Goal: Complete application form

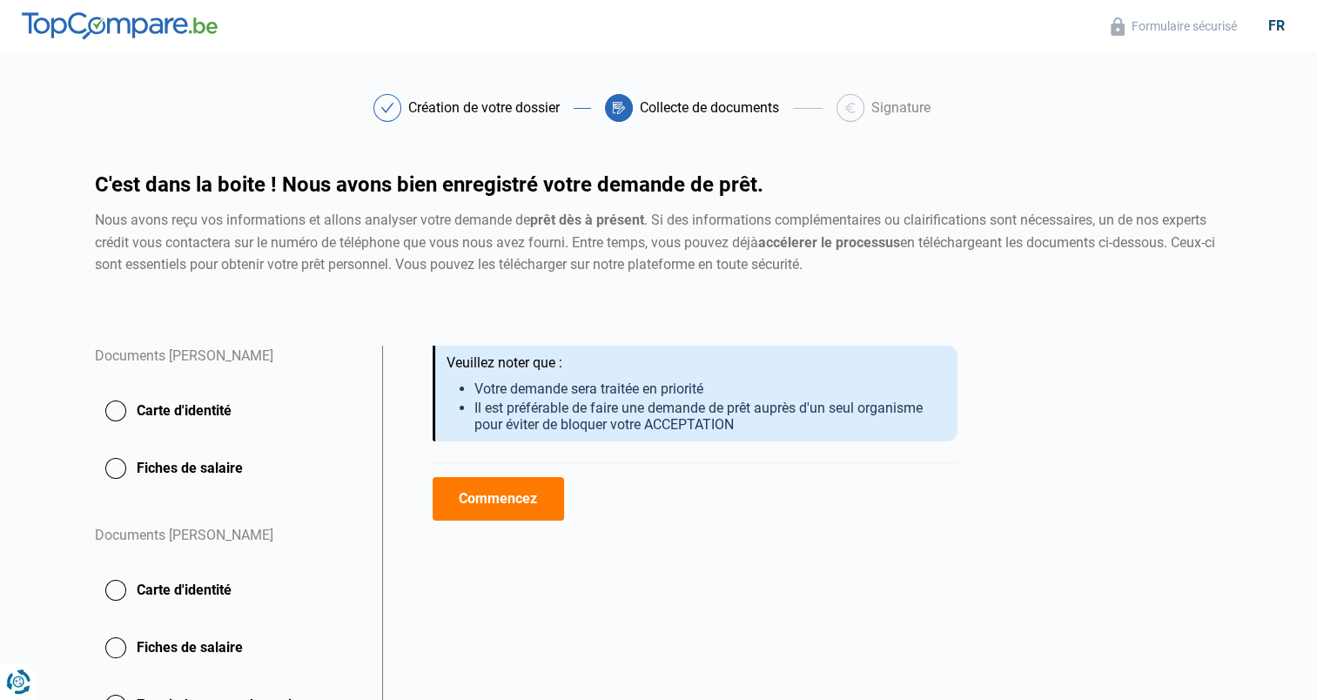
click at [521, 487] on button "Commencez" at bounding box center [498, 499] width 131 height 44
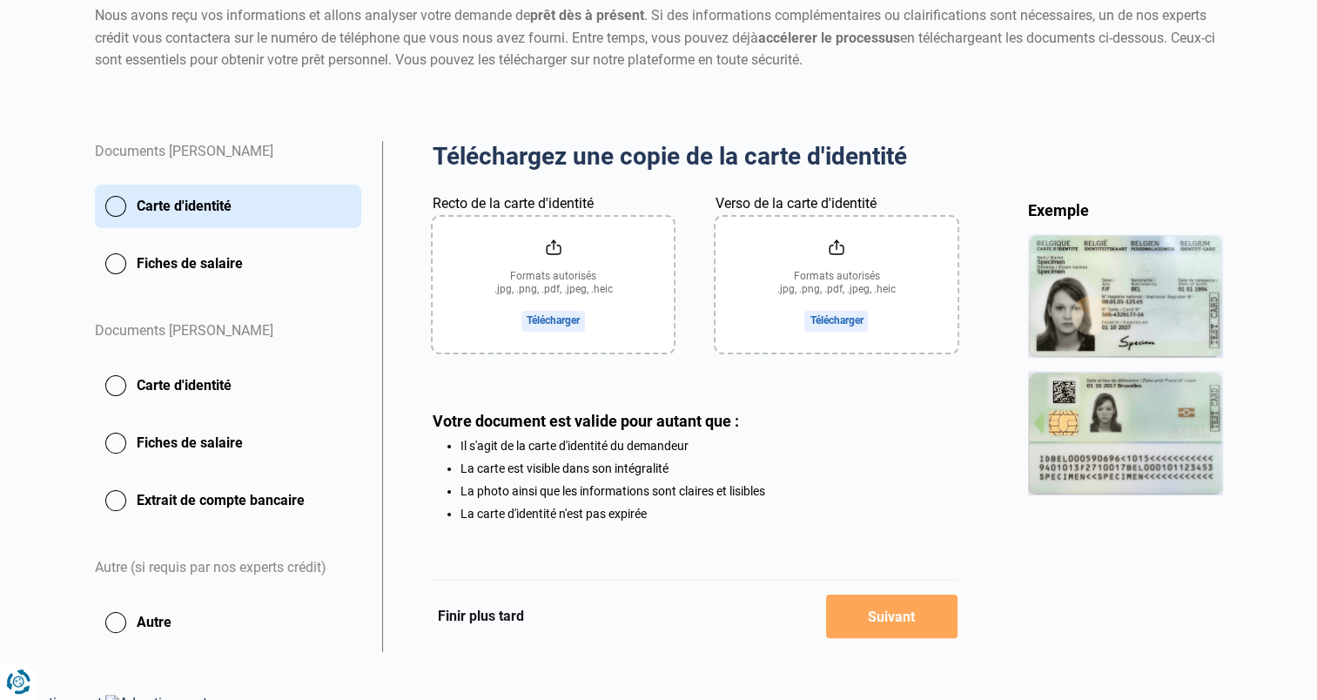
scroll to position [218, 0]
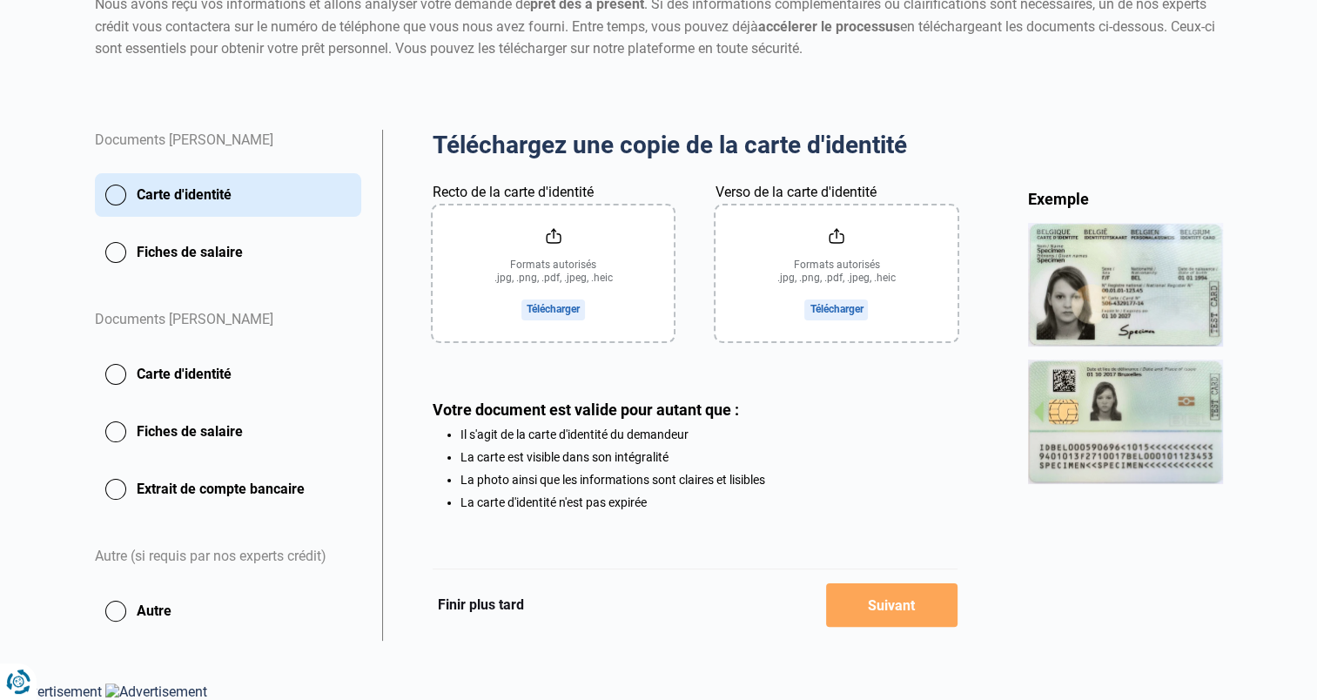
click at [570, 244] on input "Recto de la carte d'identité" at bounding box center [553, 273] width 241 height 136
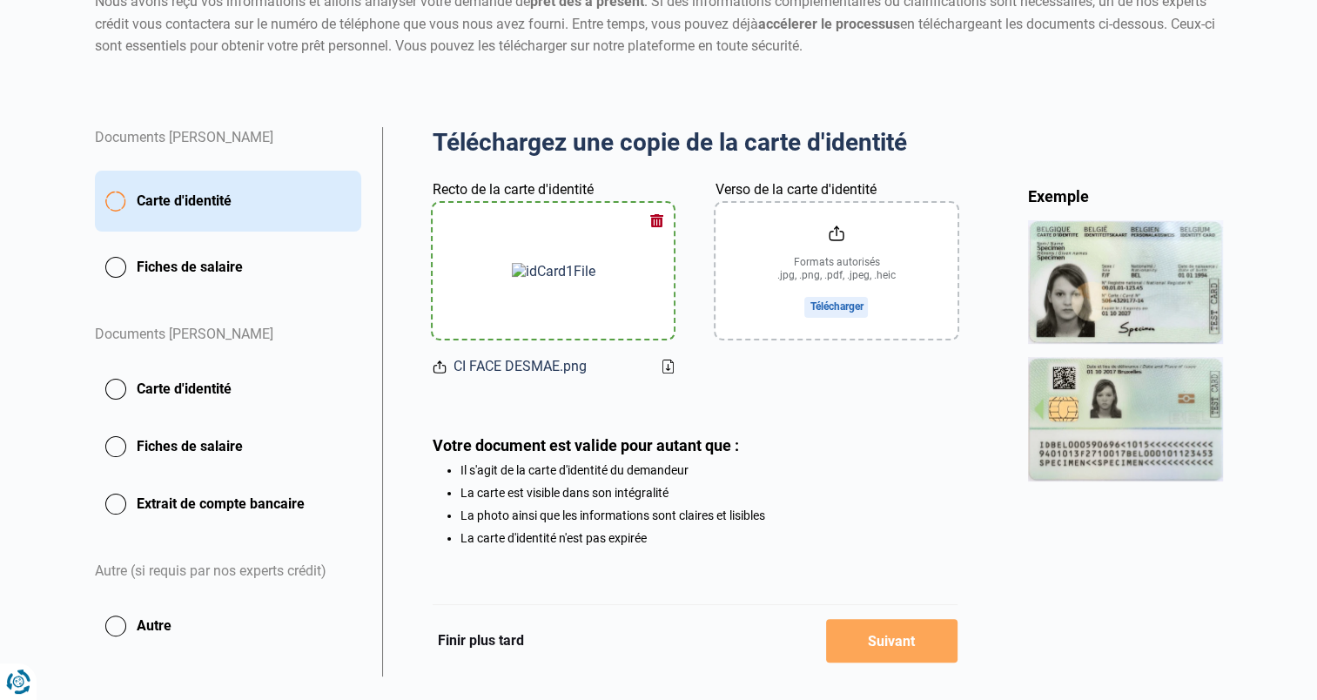
click at [826, 254] on input "Verso de la carte d'identité" at bounding box center [835, 271] width 241 height 136
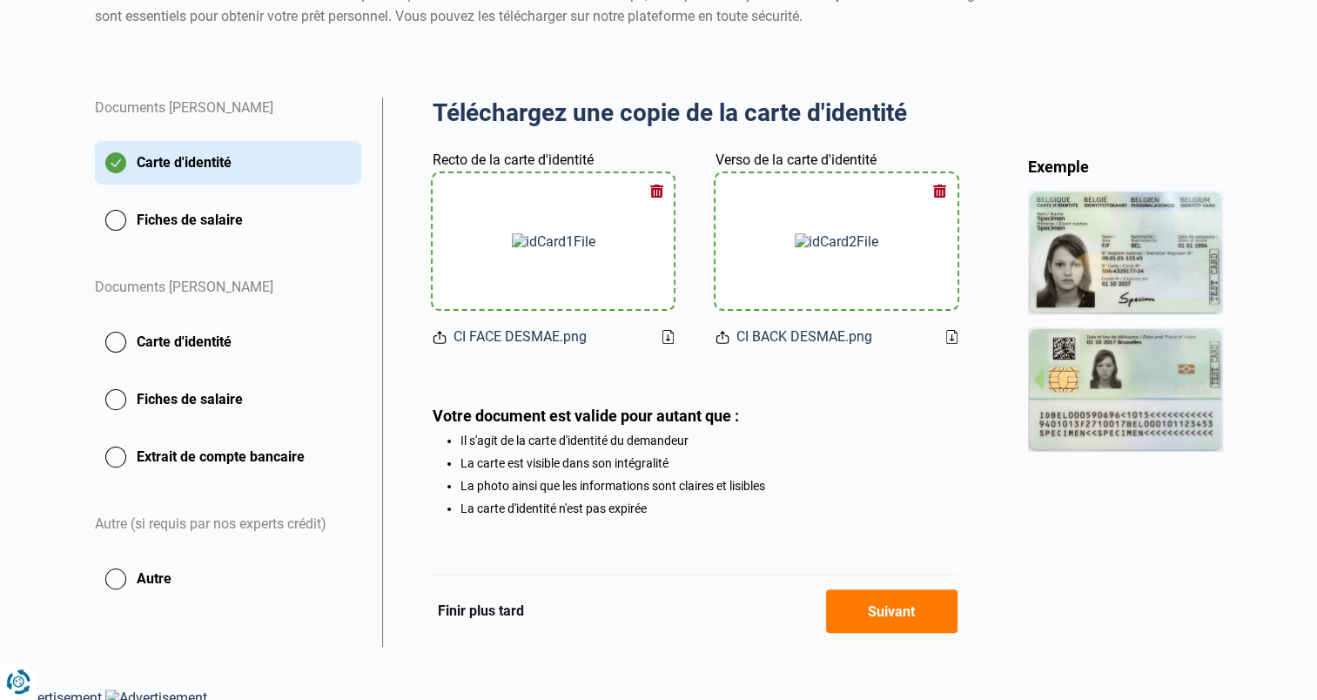
scroll to position [257, 0]
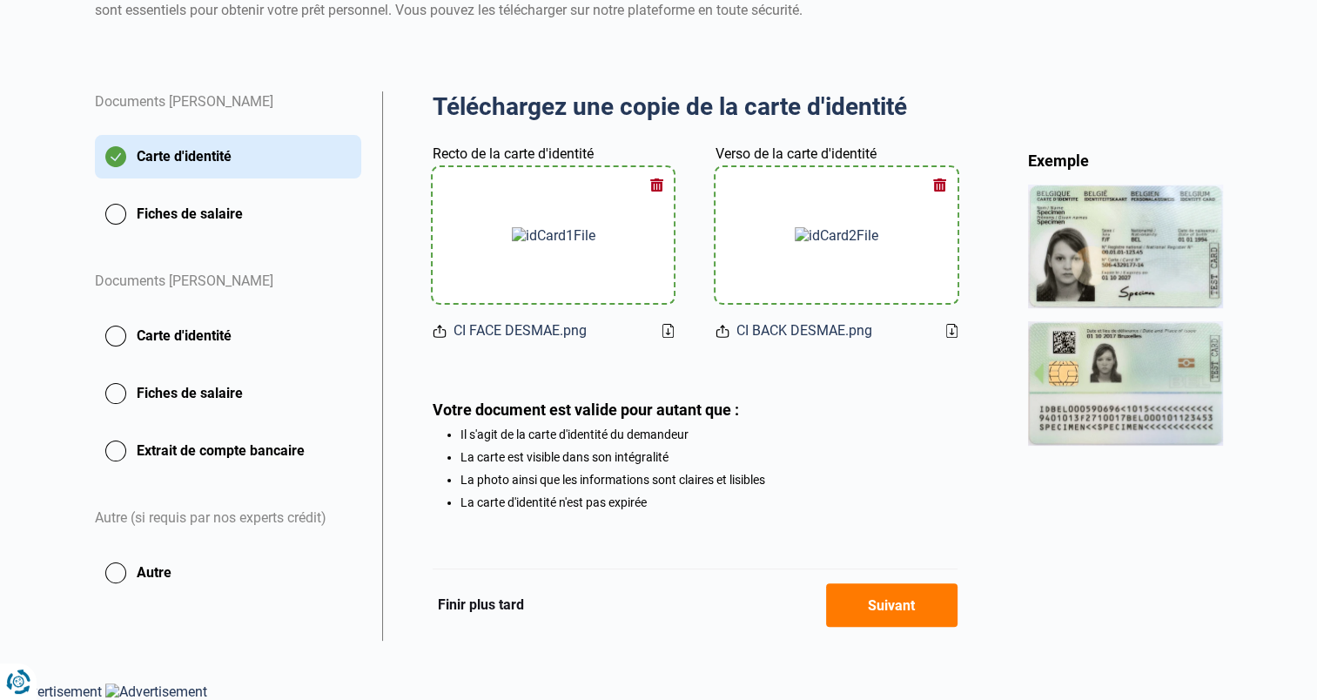
click at [911, 602] on button "Suivant" at bounding box center [891, 605] width 131 height 44
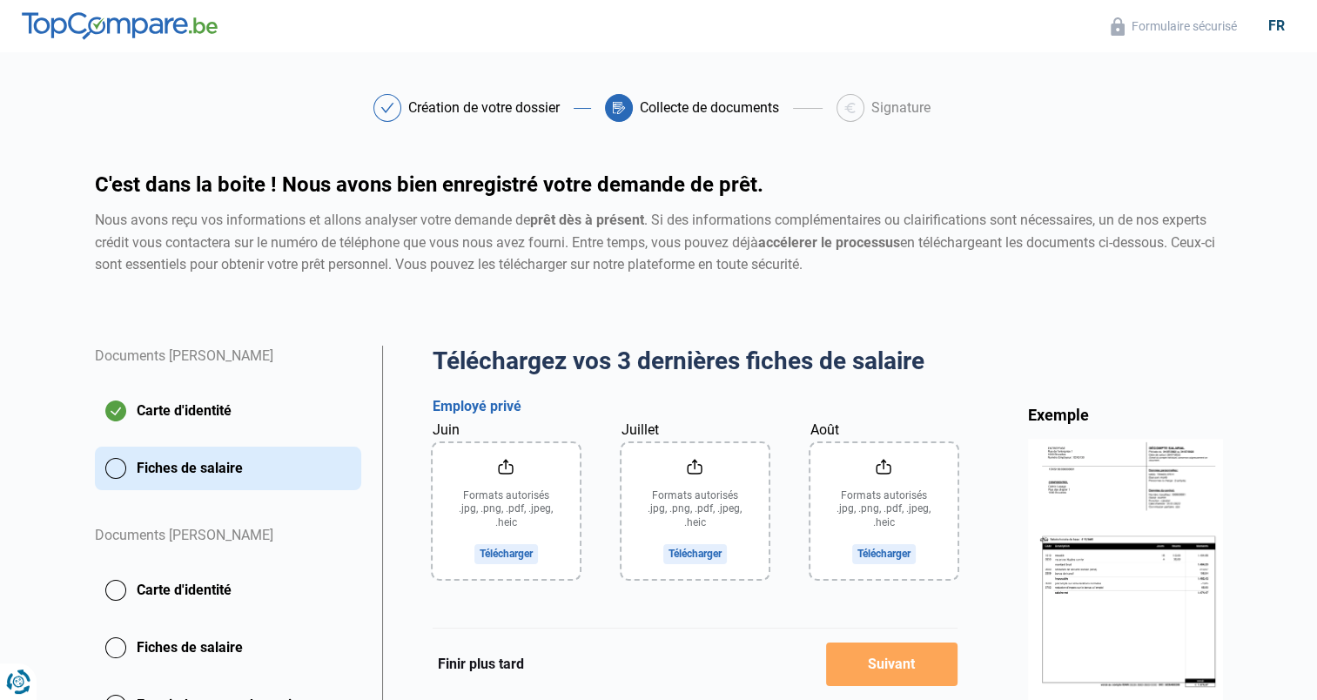
click at [537, 484] on input "Juin" at bounding box center [506, 511] width 147 height 136
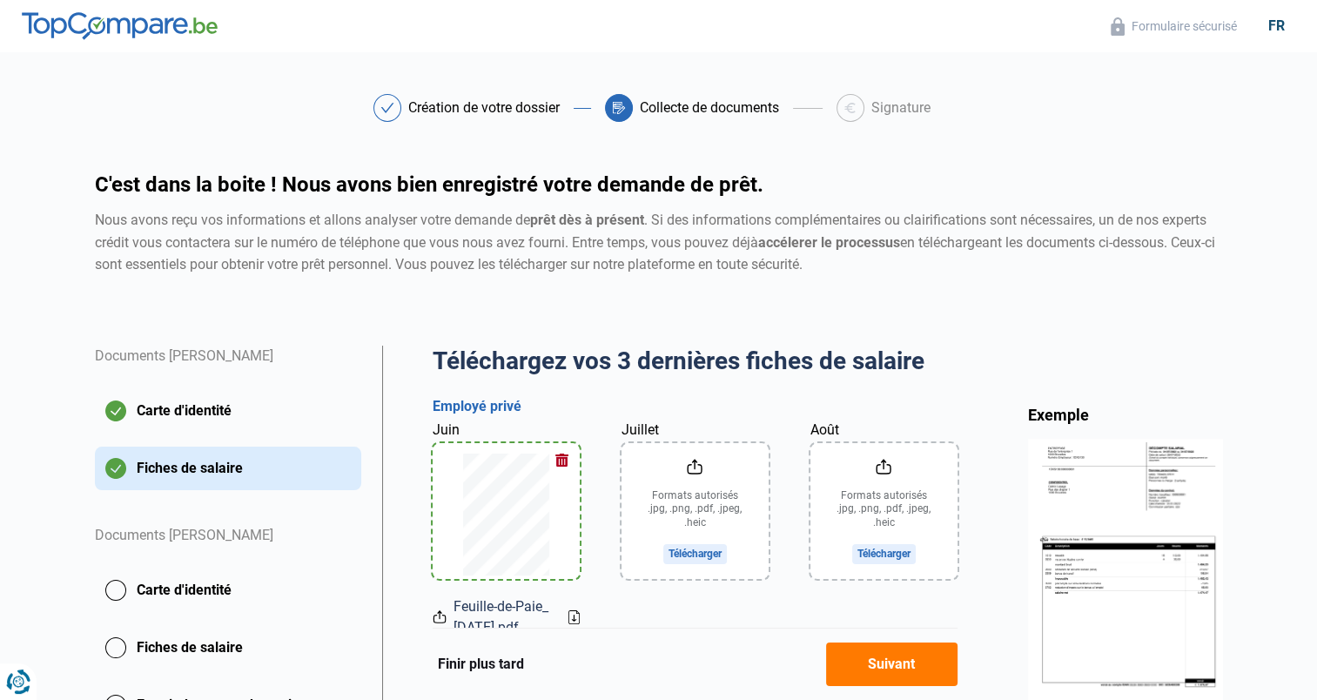
click at [711, 504] on input "Juillet" at bounding box center [694, 511] width 147 height 136
click at [902, 492] on input "Août" at bounding box center [883, 511] width 147 height 136
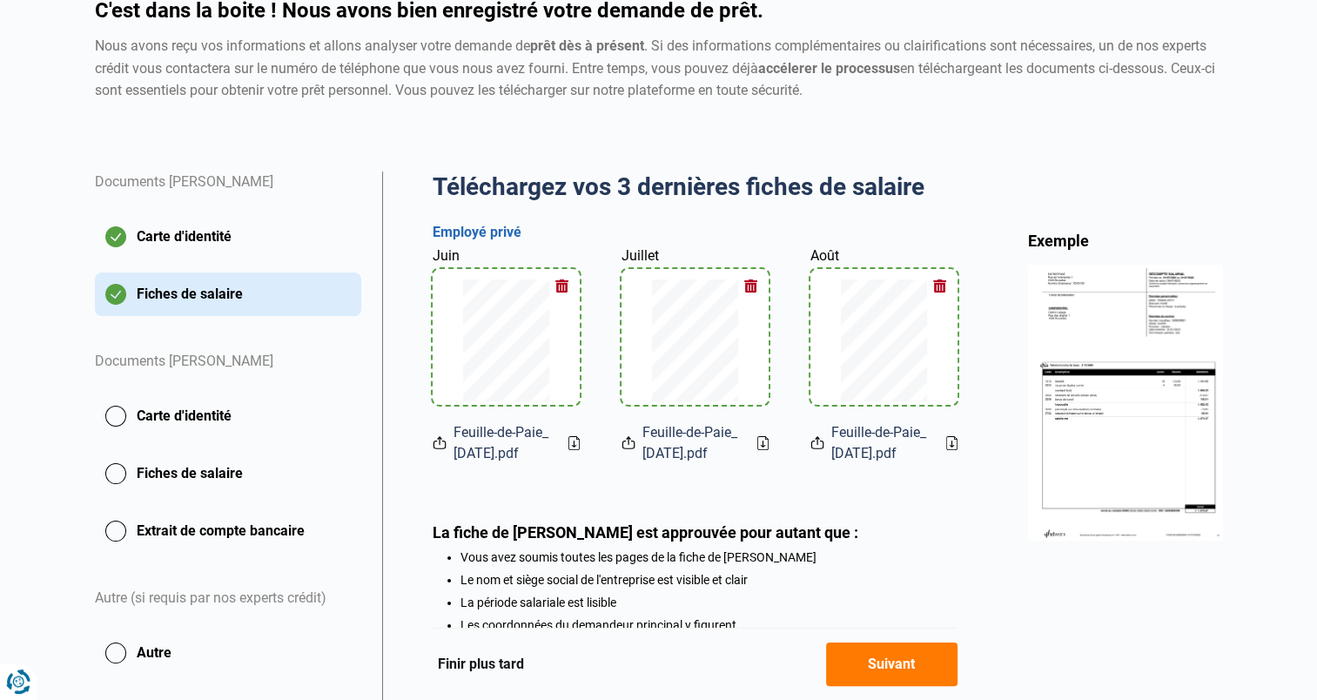
click at [876, 664] on button "Suivant" at bounding box center [891, 664] width 131 height 44
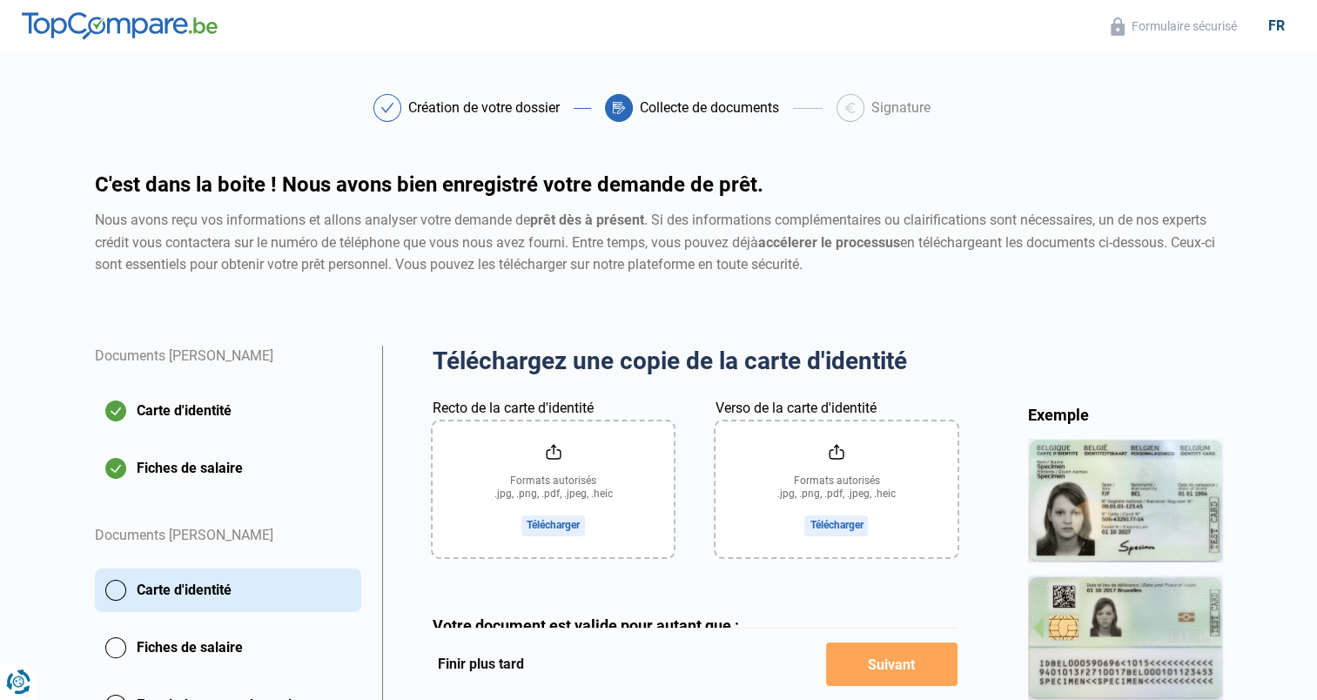
click at [545, 461] on input "Recto de la carte d'identité" at bounding box center [553, 489] width 241 height 136
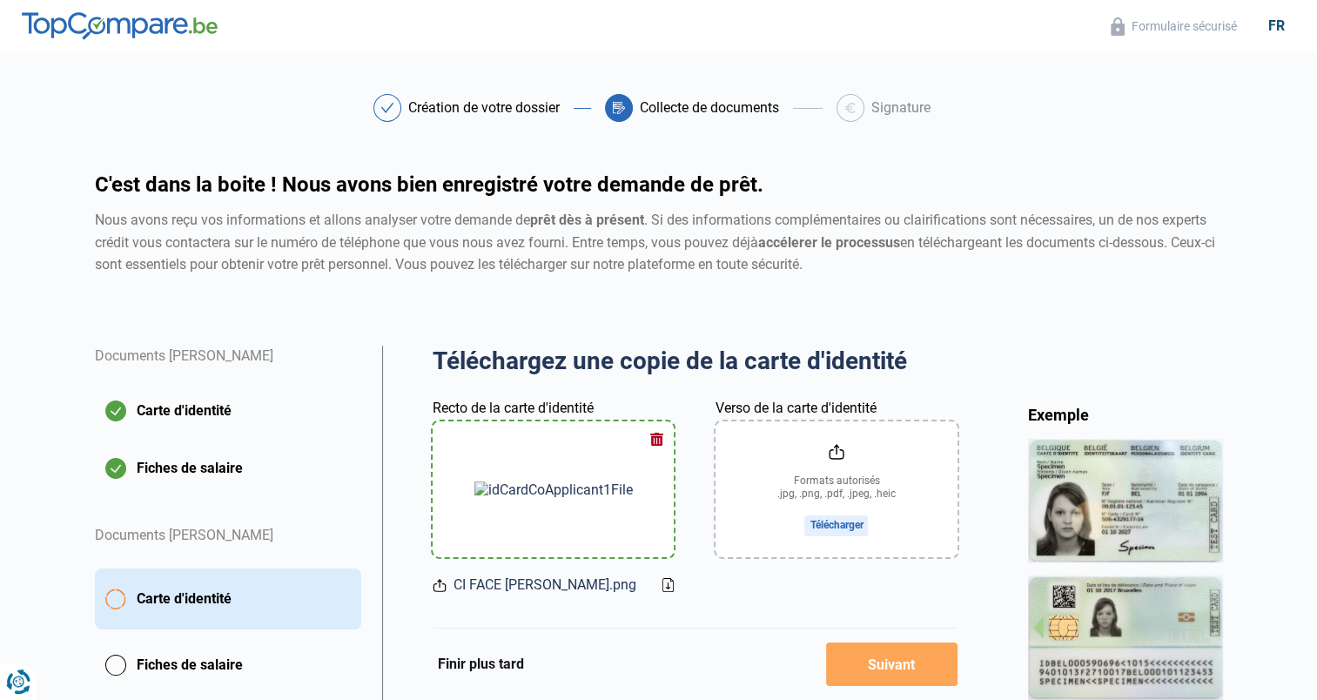
click at [819, 470] on input "Verso de la carte d'identité" at bounding box center [835, 489] width 241 height 136
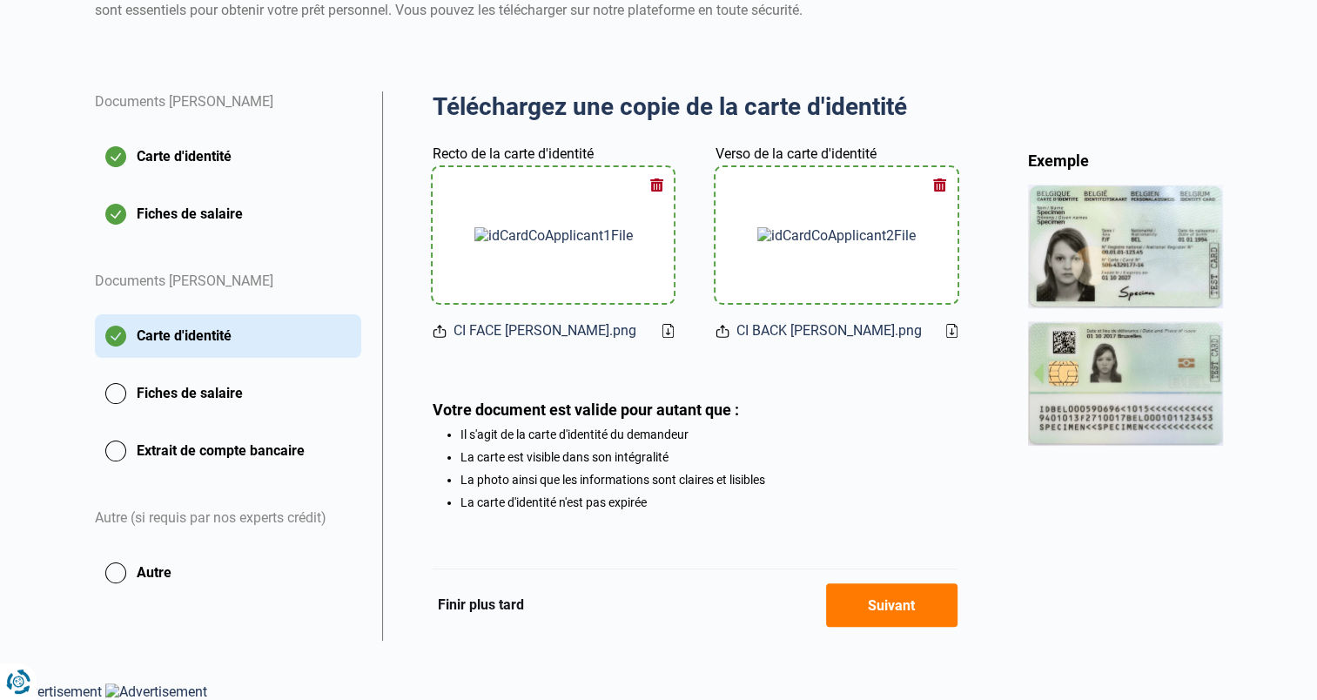
click at [892, 618] on button "Suivant" at bounding box center [891, 605] width 131 height 44
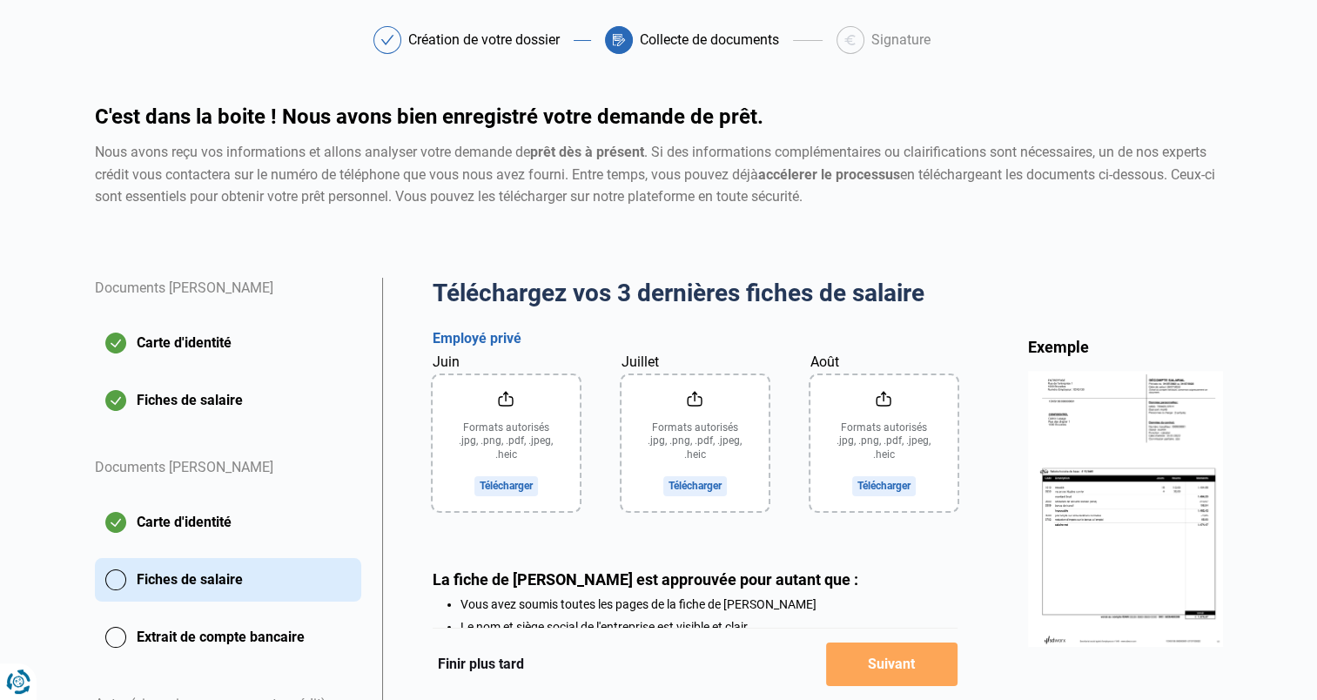
scroll to position [87, 0]
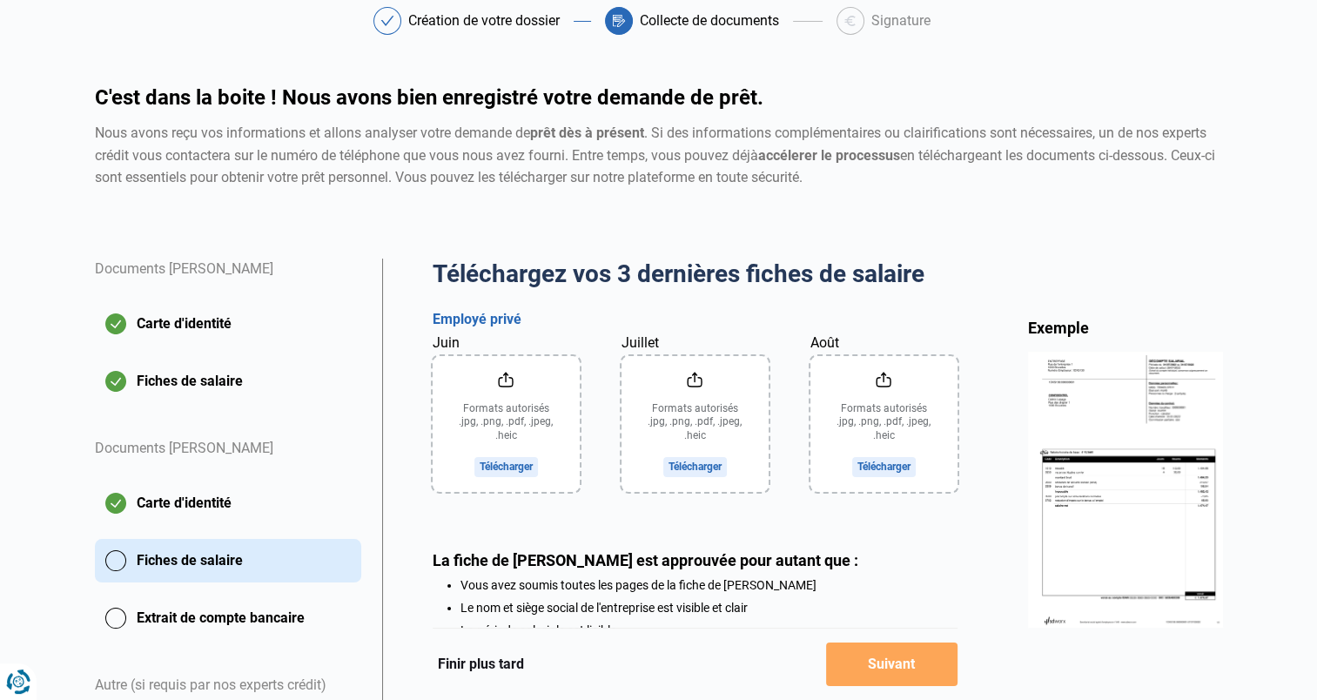
click at [521, 391] on input "Juin" at bounding box center [506, 424] width 147 height 136
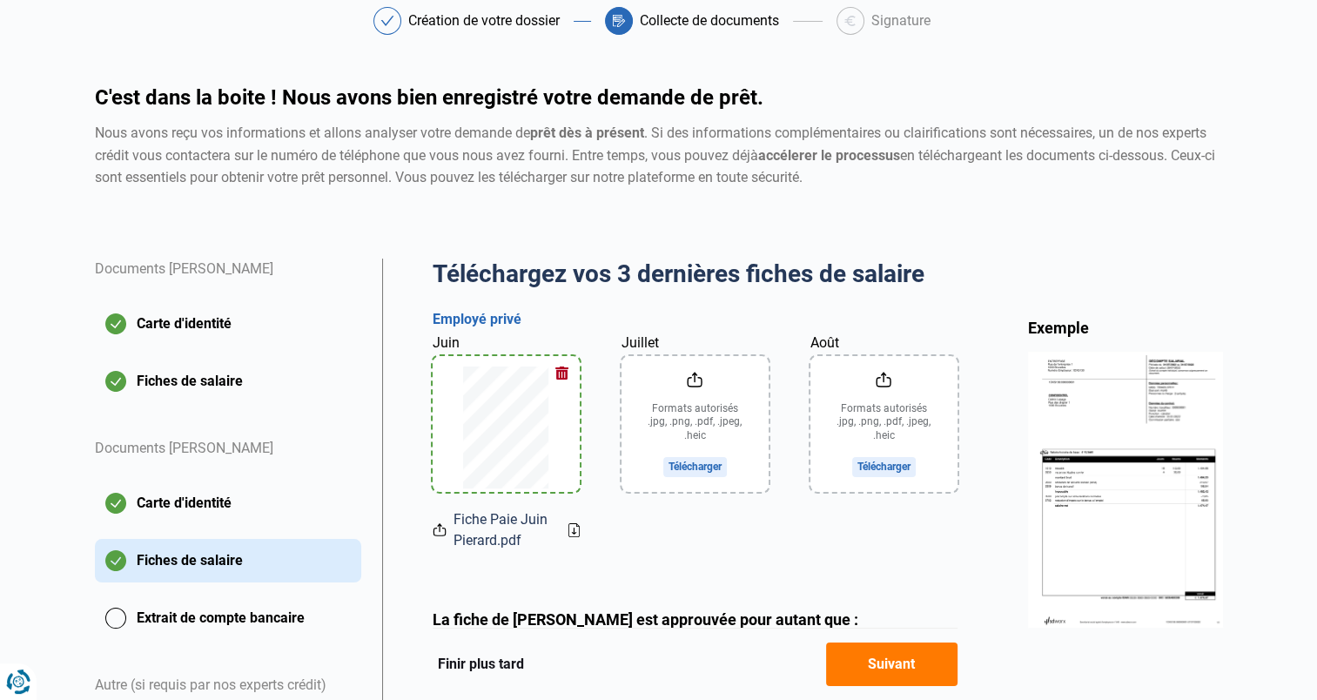
click at [717, 386] on input "Juillet" at bounding box center [694, 424] width 147 height 136
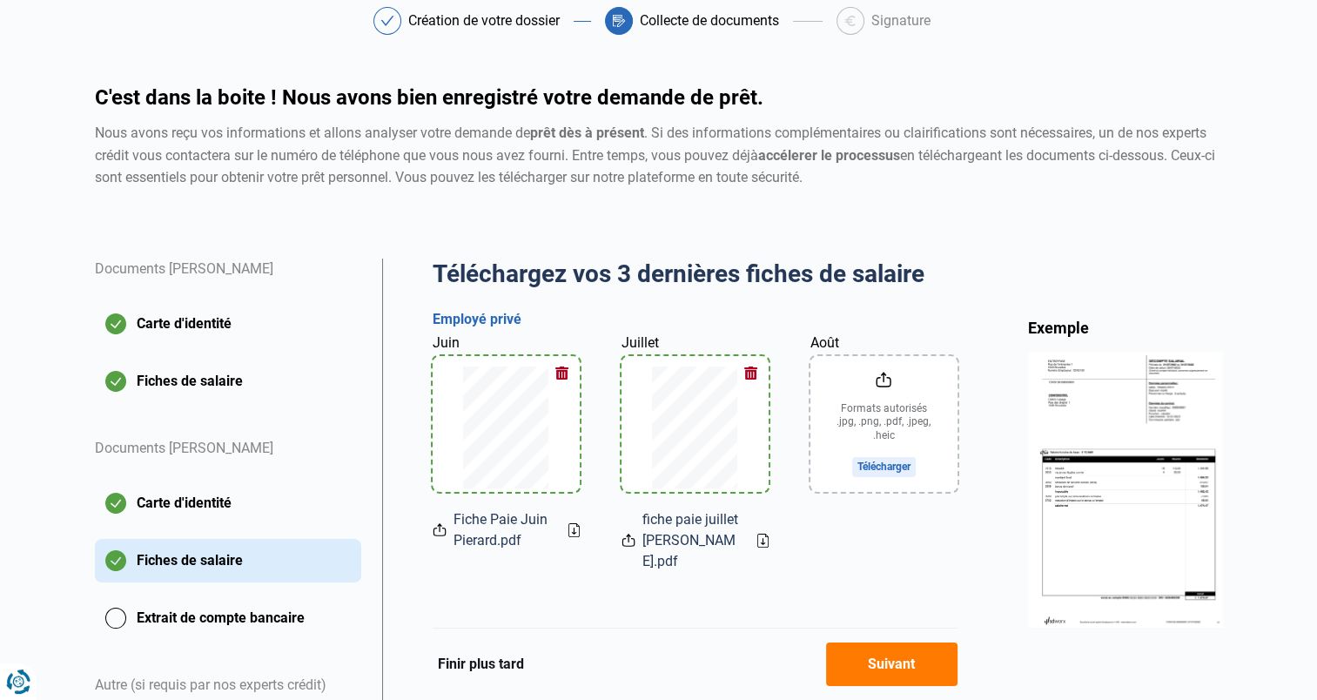
click at [858, 411] on input "Août" at bounding box center [883, 424] width 147 height 136
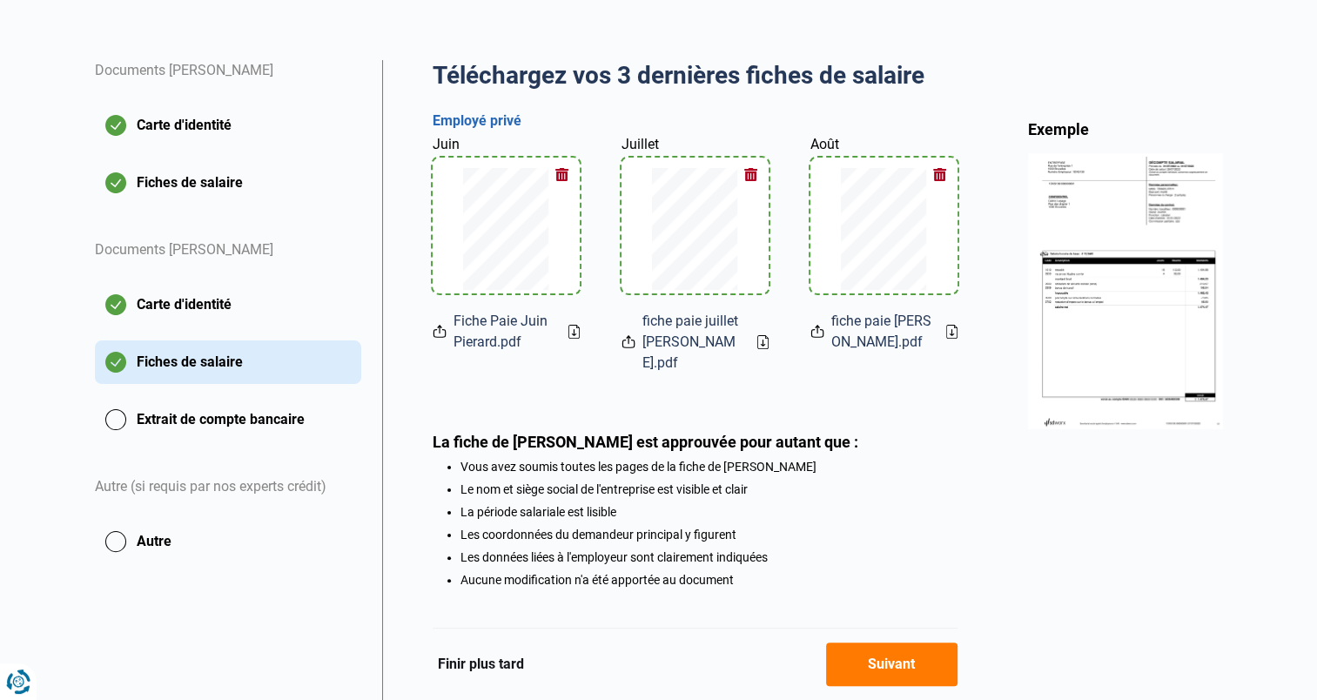
scroll to position [346, 0]
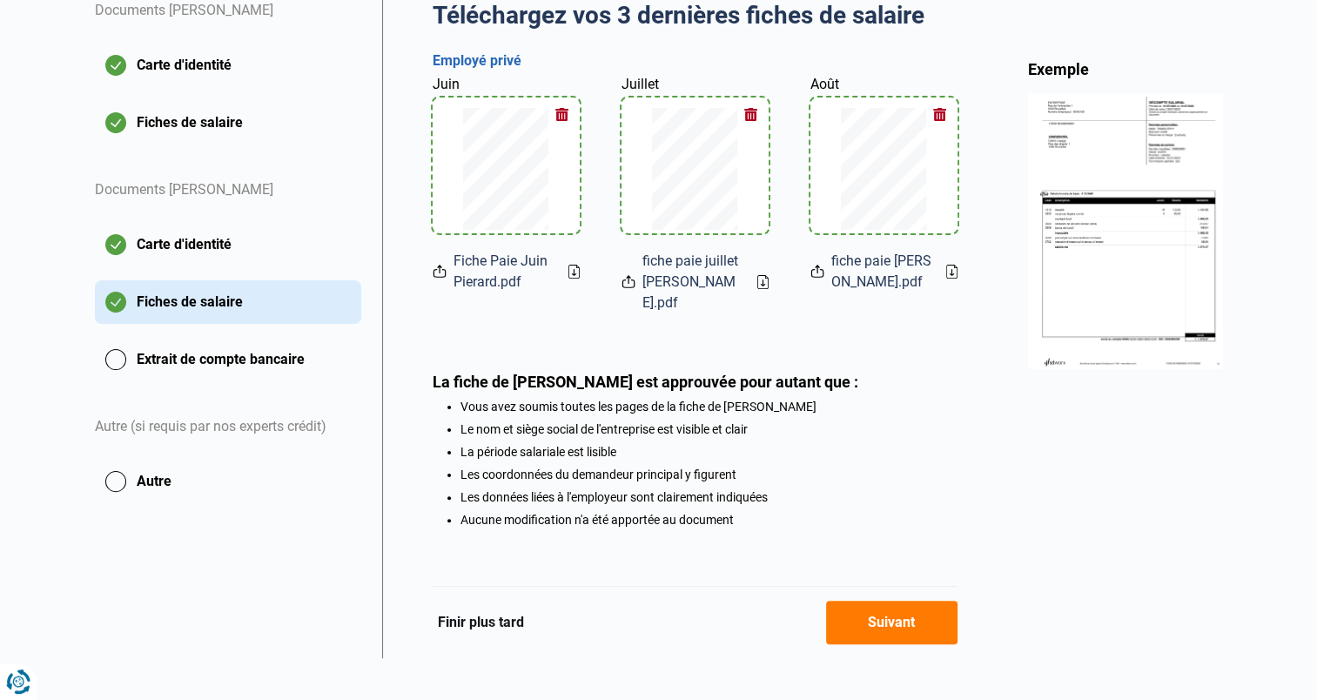
click at [913, 618] on button "Suivant" at bounding box center [891, 623] width 131 height 44
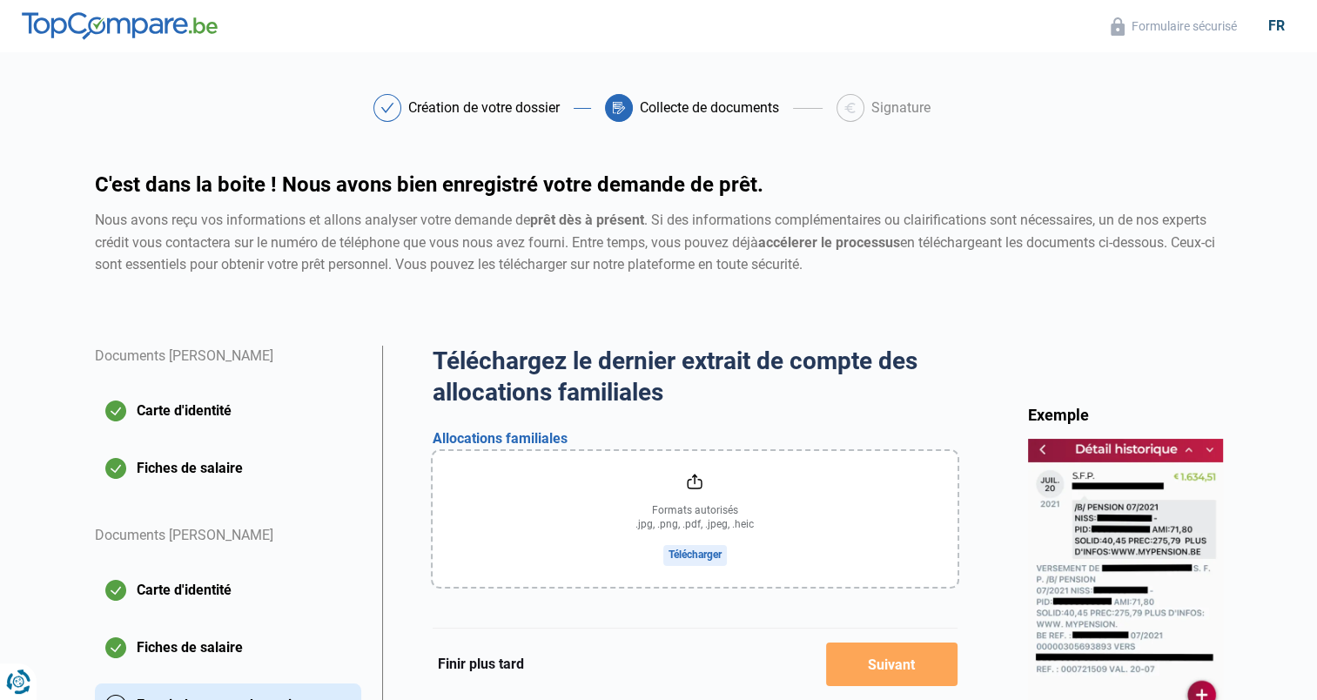
click at [645, 531] on input "file" at bounding box center [695, 519] width 525 height 136
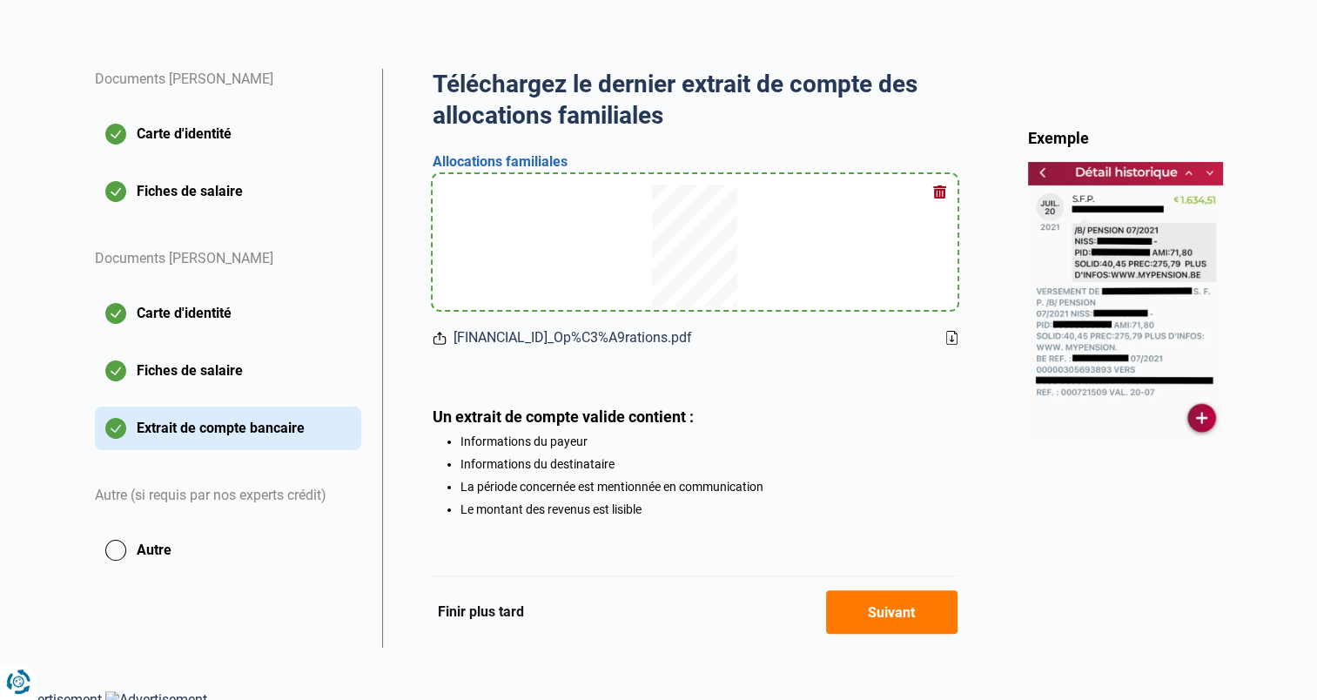
scroll to position [286, 0]
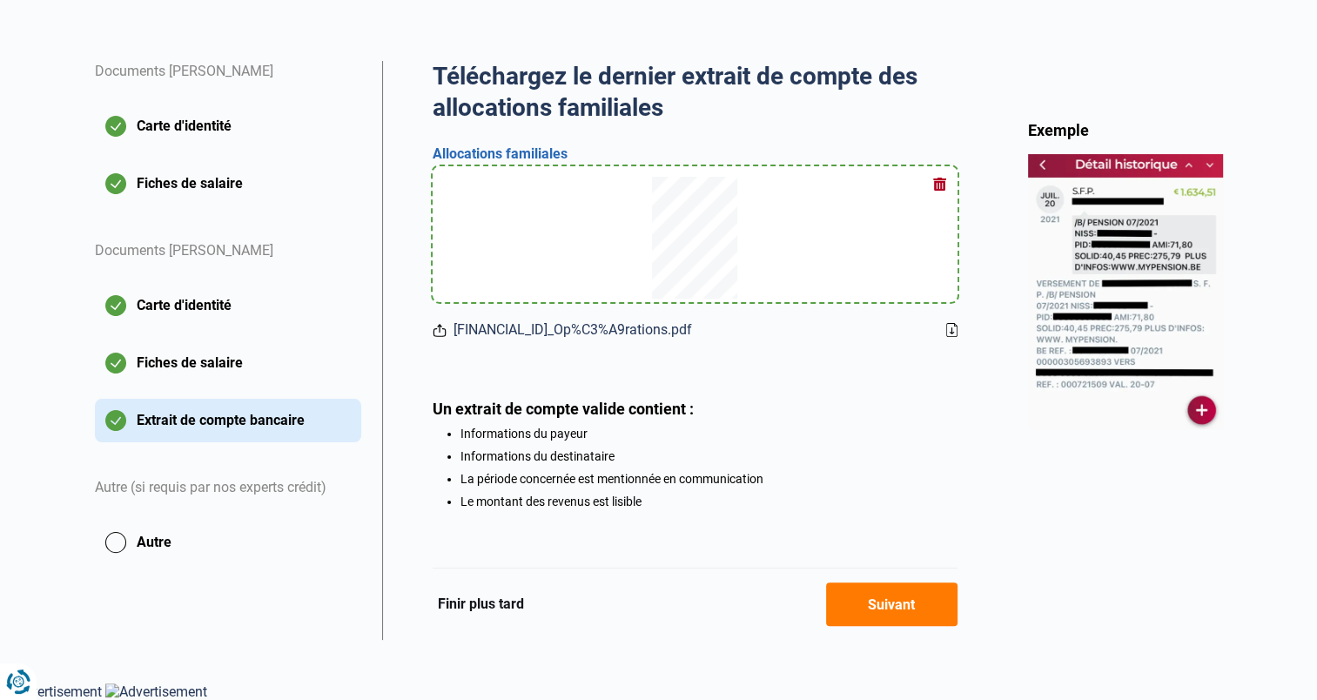
click at [866, 604] on button "Suivant" at bounding box center [891, 604] width 131 height 44
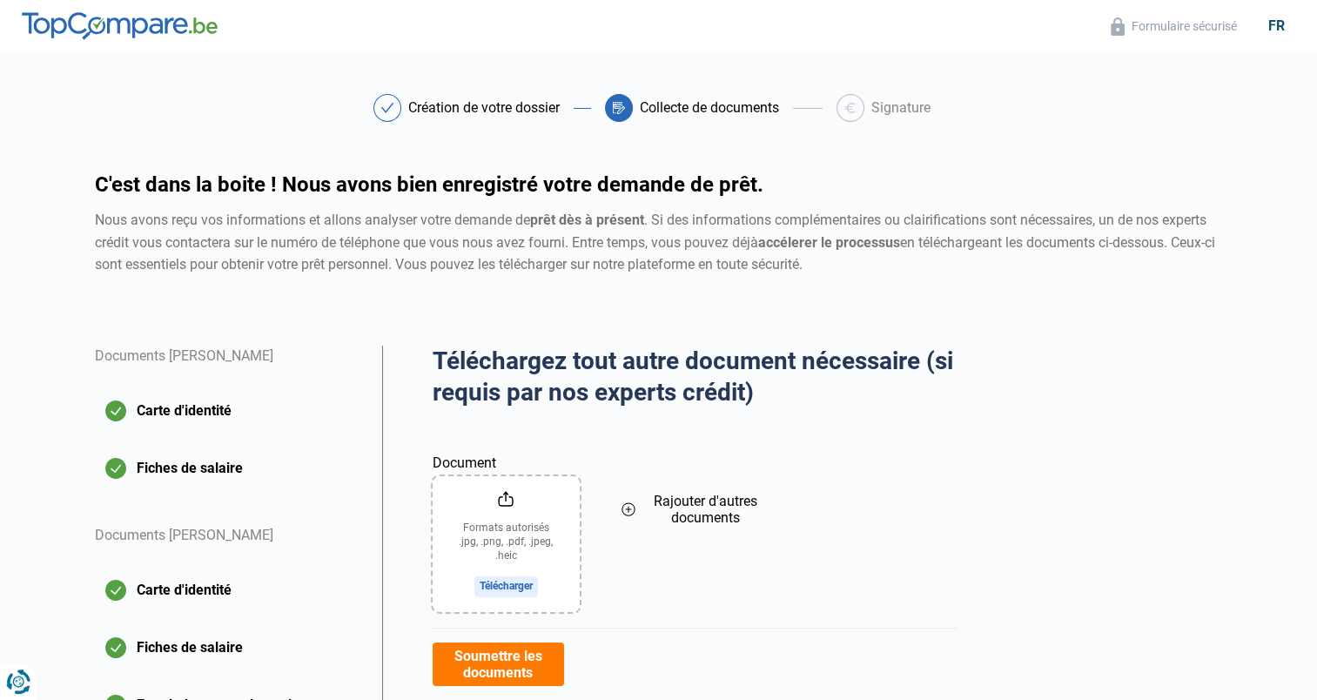
click at [507, 654] on button "Soumettre les documents" at bounding box center [498, 664] width 131 height 44
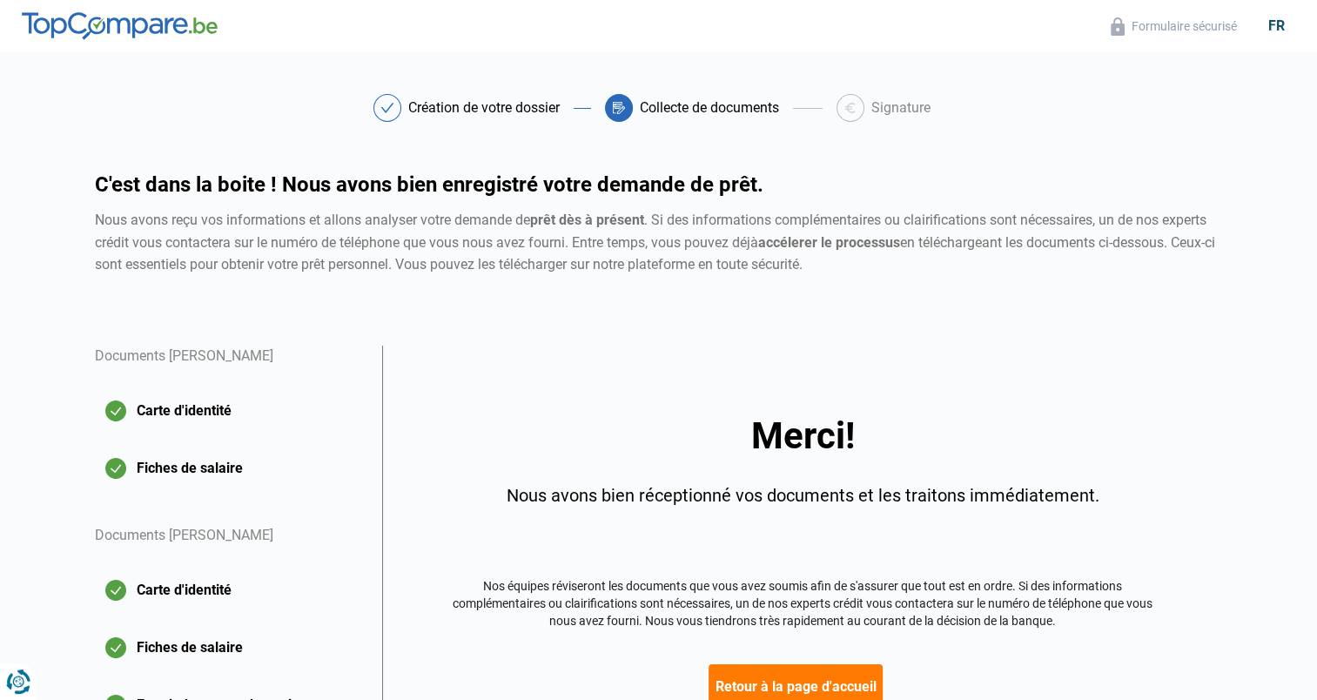
scroll to position [174, 0]
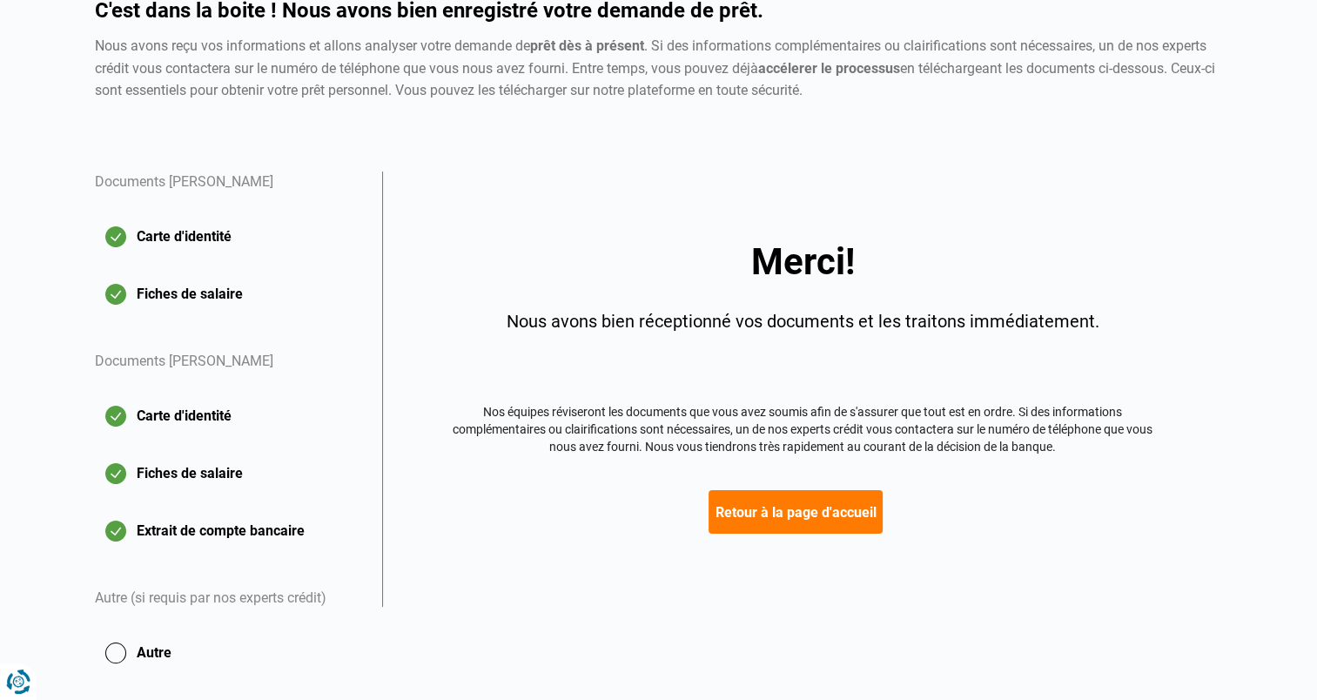
click at [791, 514] on button "Retour à la page d'accueil" at bounding box center [795, 512] width 174 height 44
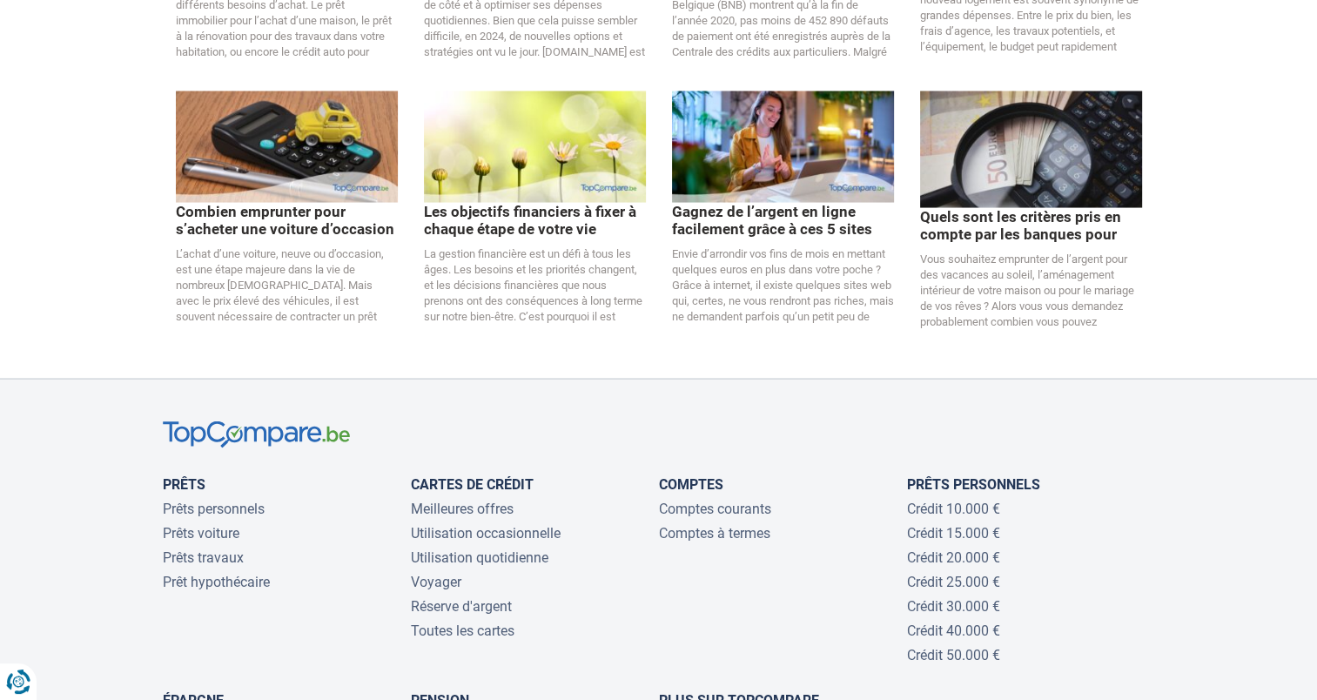
scroll to position [3481, 0]
